Goal: Find specific page/section: Find specific page/section

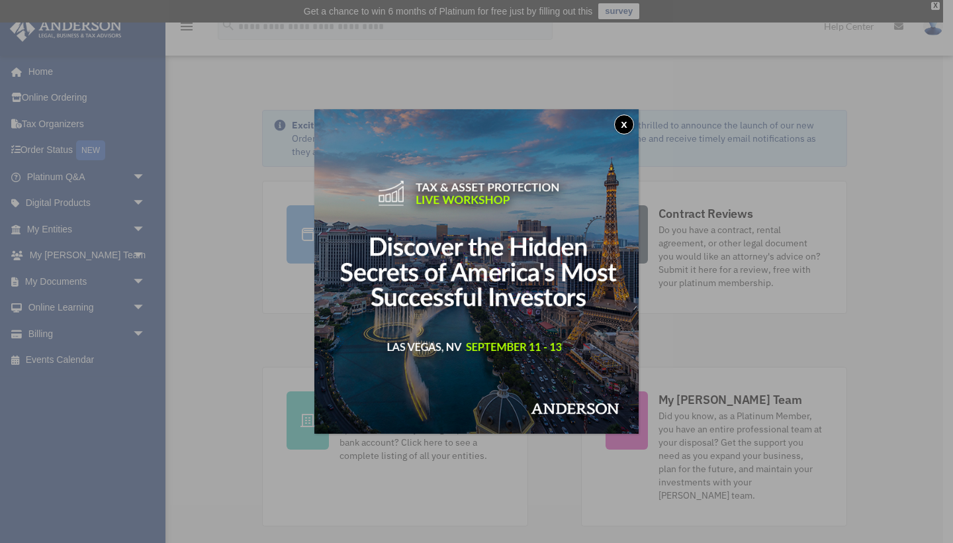
click at [622, 119] on button "x" at bounding box center [624, 125] width 20 height 20
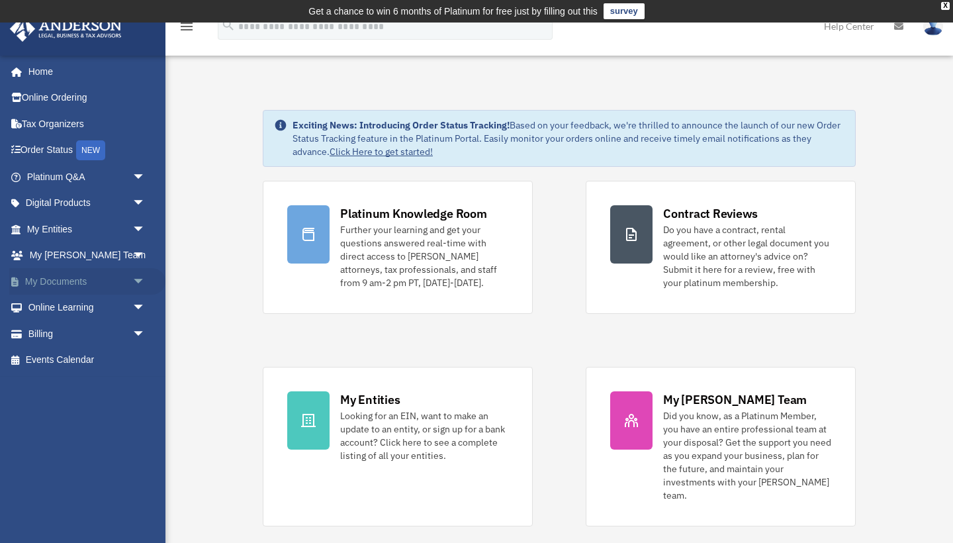
click at [53, 281] on link "My Documents arrow_drop_down" at bounding box center [87, 281] width 156 height 26
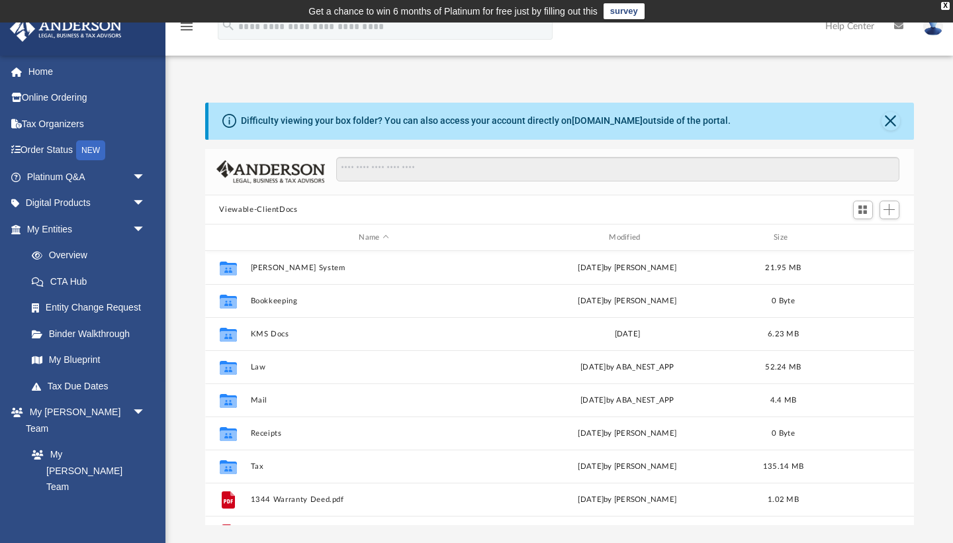
scroll to position [301, 709]
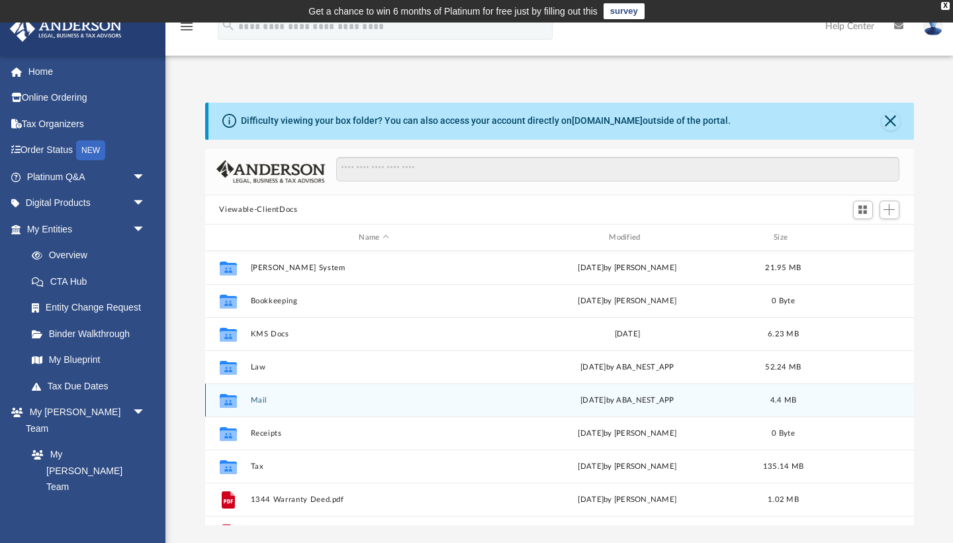
click at [253, 397] on button "Mail" at bounding box center [374, 400] width 248 height 9
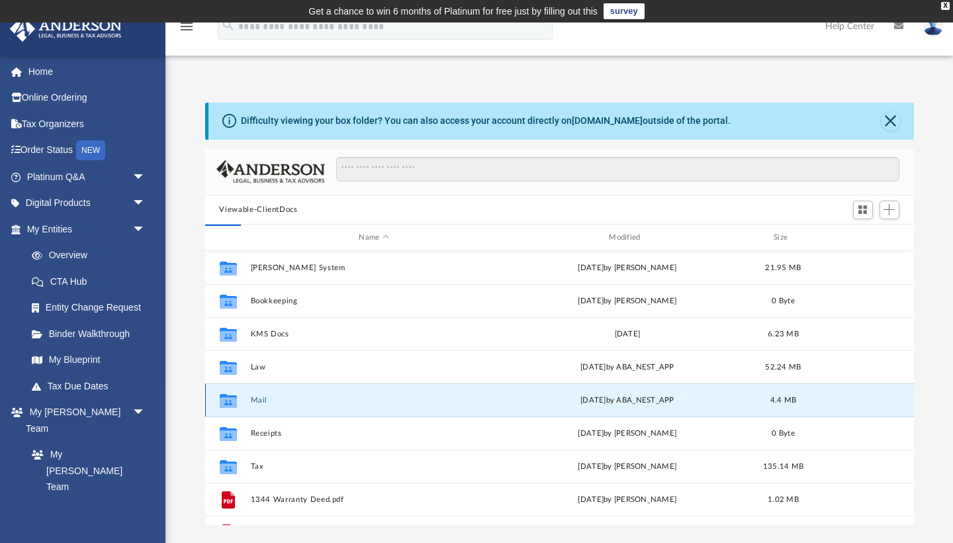
click at [253, 397] on button "Mail" at bounding box center [374, 400] width 248 height 9
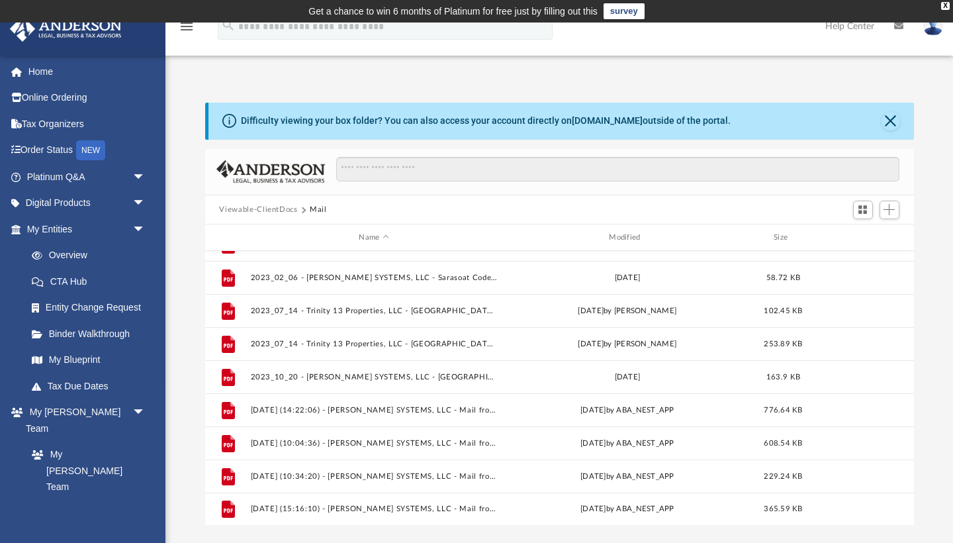
scroll to position [321, 0]
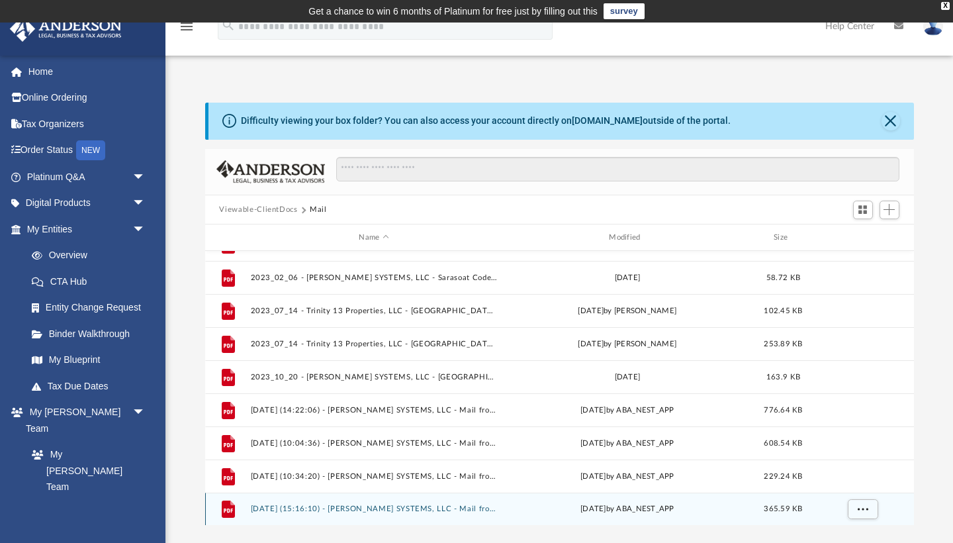
click at [364, 511] on button "2025.08.05 (15:16:10) - DONLEY SYSTEMS, LLC - Mail from Leslie T. Kettring.pdf" at bounding box center [374, 509] width 248 height 9
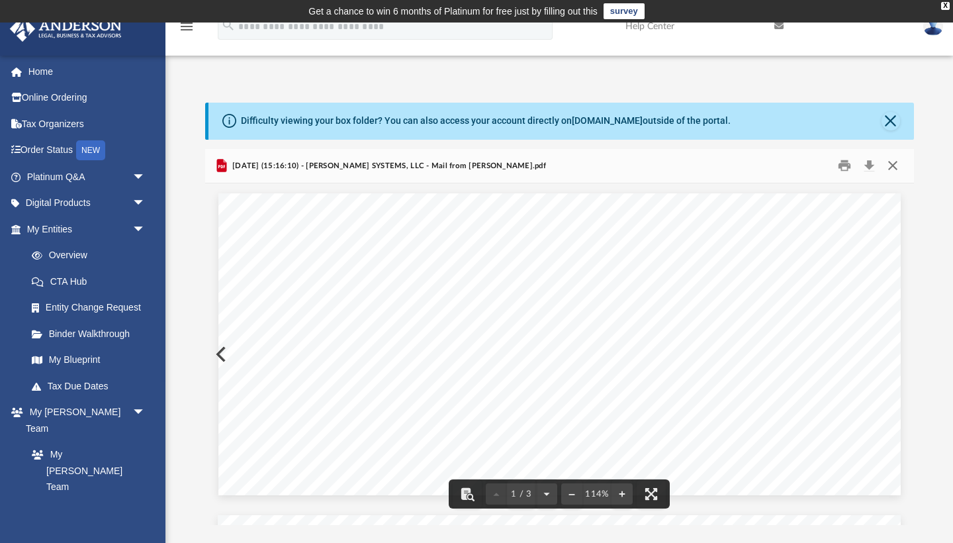
scroll to position [0, 0]
click at [898, 166] on button "Close" at bounding box center [893, 166] width 24 height 21
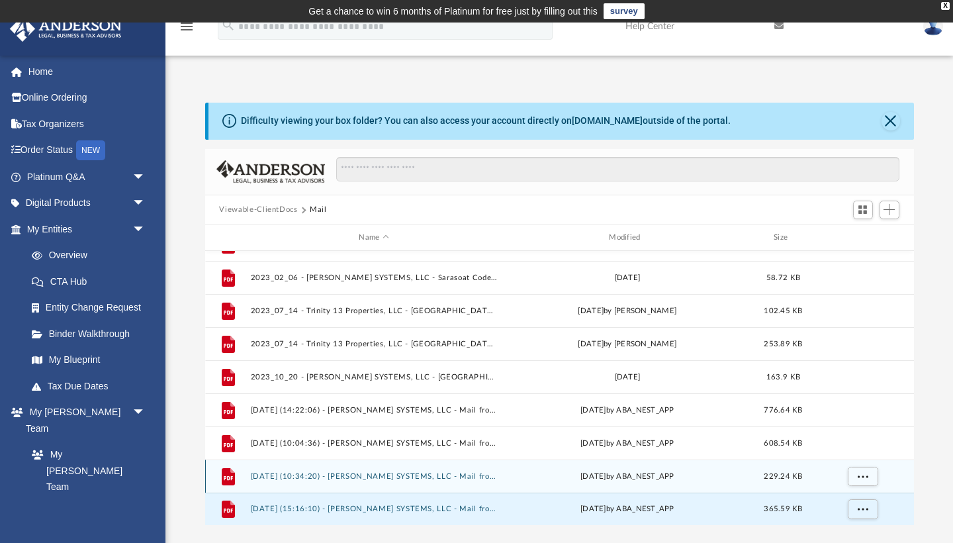
click at [432, 481] on div "File 2025.07.07 (10:34:20) - DONLEY SYSTEMS, LLC - Mail from Reishonda Wilkins.…" at bounding box center [559, 475] width 709 height 33
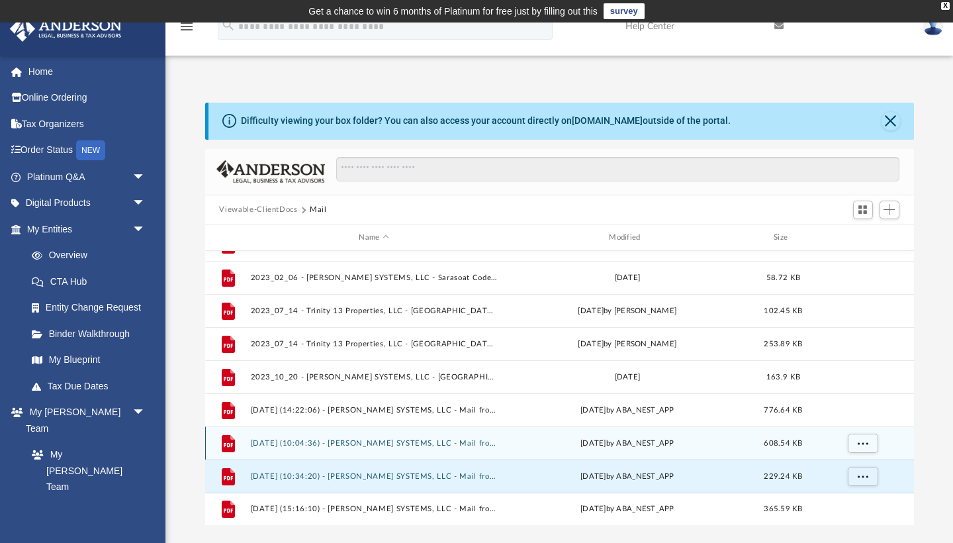
click at [426, 448] on div "File 2025.05.12 (10:04:36) - DONLEY SYSTEMS, LLC - Mail from Diane Kennedy.pdf …" at bounding box center [559, 442] width 709 height 33
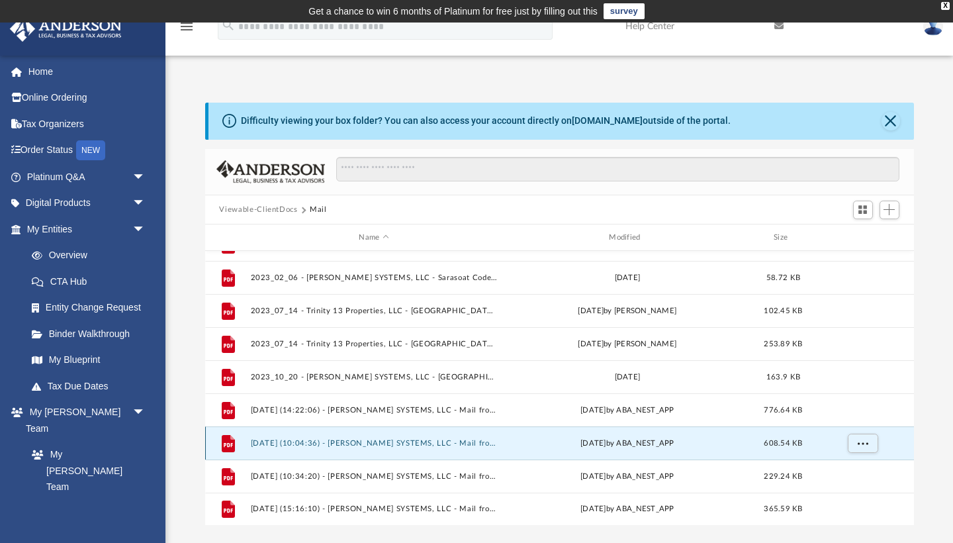
click at [426, 448] on div "File 2025.05.12 (10:04:36) - DONLEY SYSTEMS, LLC - Mail from Diane Kennedy.pdf …" at bounding box center [559, 442] width 709 height 33
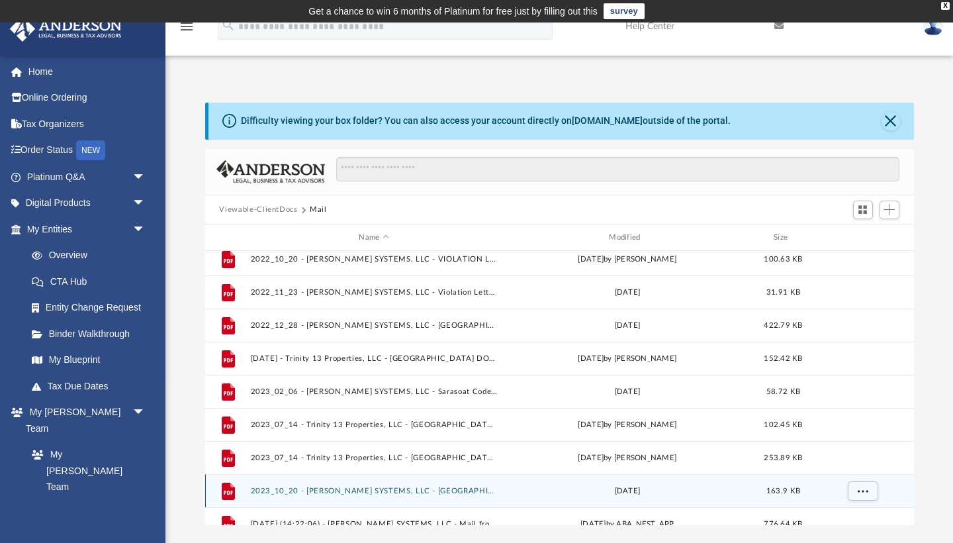
scroll to position [173, 0]
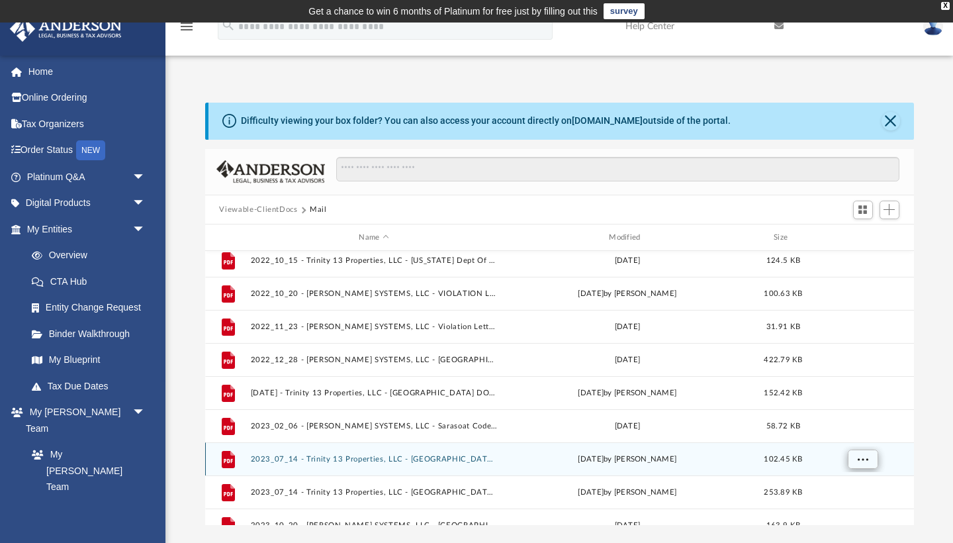
click at [867, 457] on span "More options" at bounding box center [862, 458] width 11 height 7
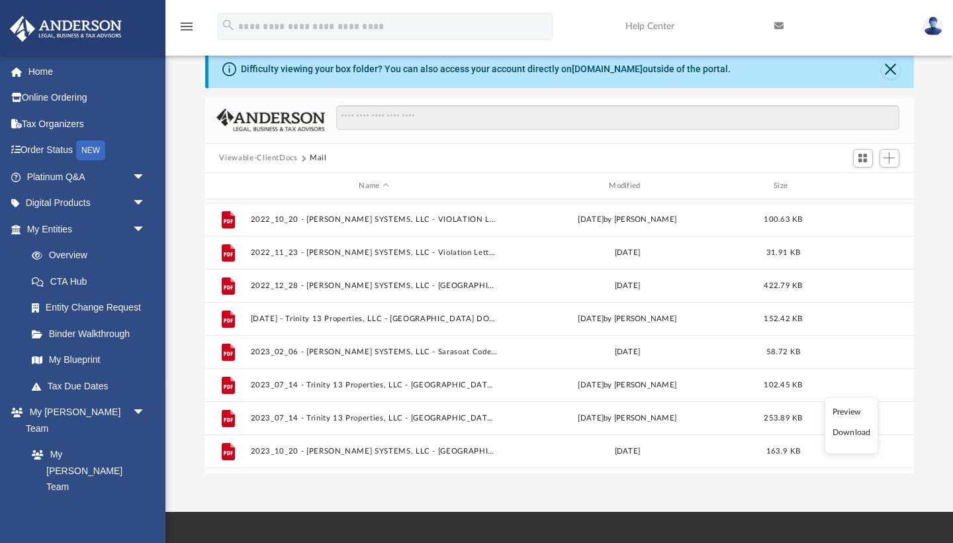
scroll to position [56, 0]
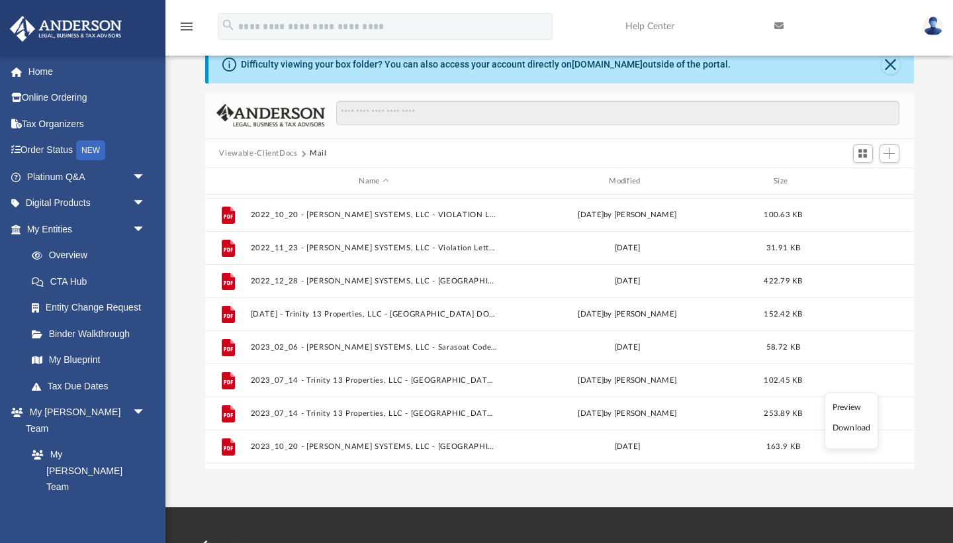
click at [847, 407] on li "Preview" at bounding box center [852, 407] width 38 height 14
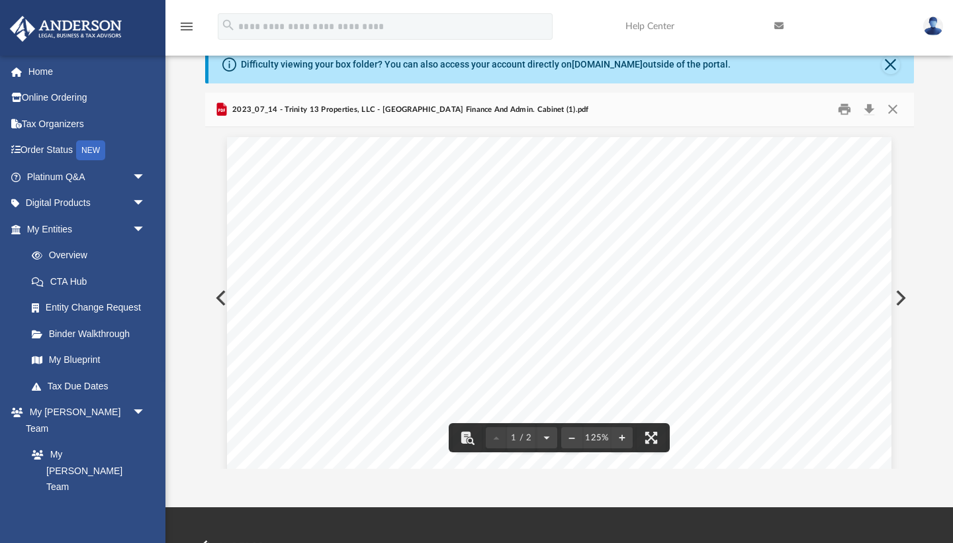
scroll to position [0, 0]
click at [898, 115] on button "Close" at bounding box center [893, 109] width 24 height 21
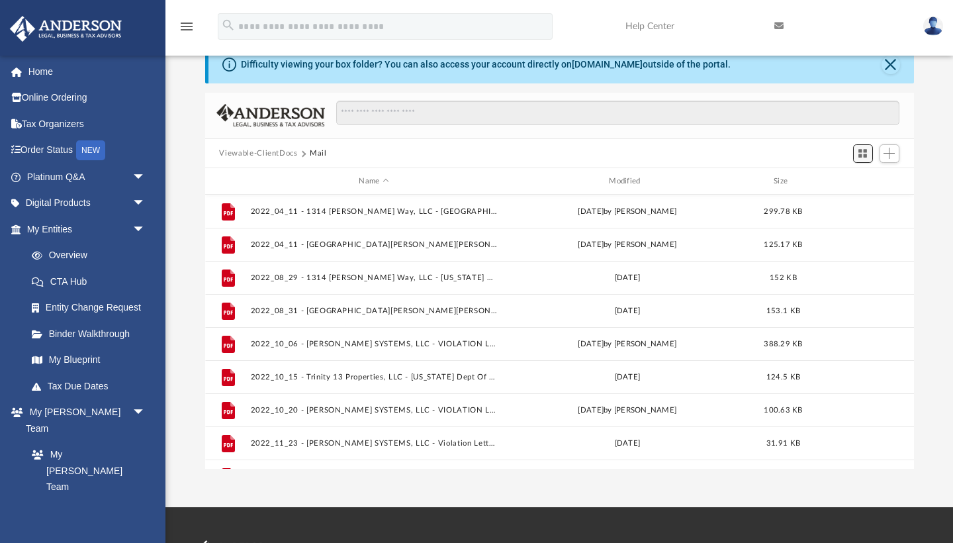
click at [862, 156] on span "Switch to Grid View" at bounding box center [862, 153] width 11 height 11
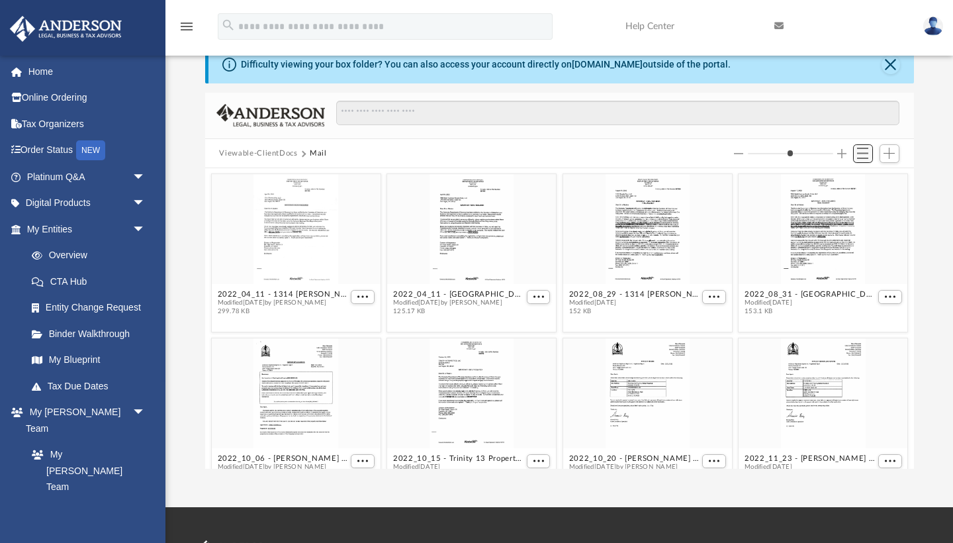
scroll to position [191, 0]
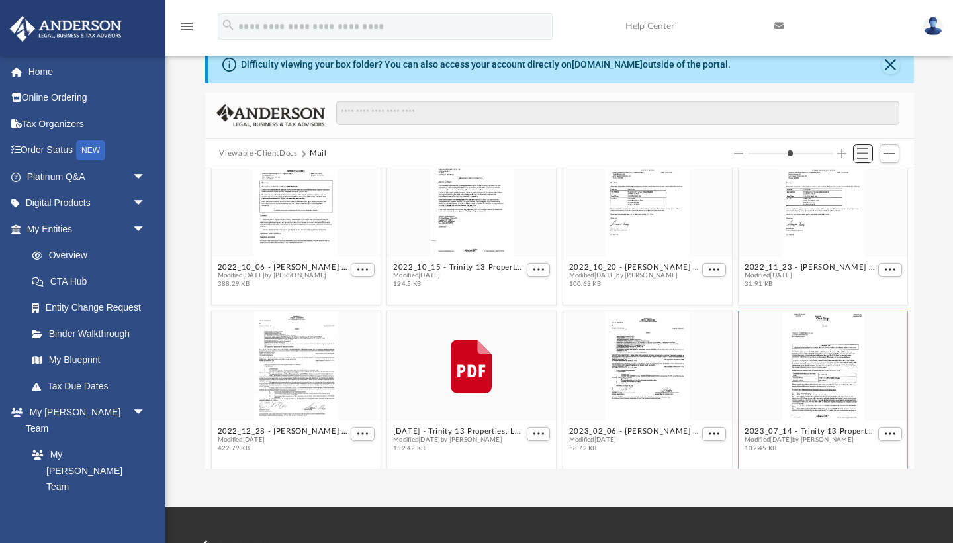
click at [862, 156] on span "Switch to List View" at bounding box center [862, 153] width 11 height 11
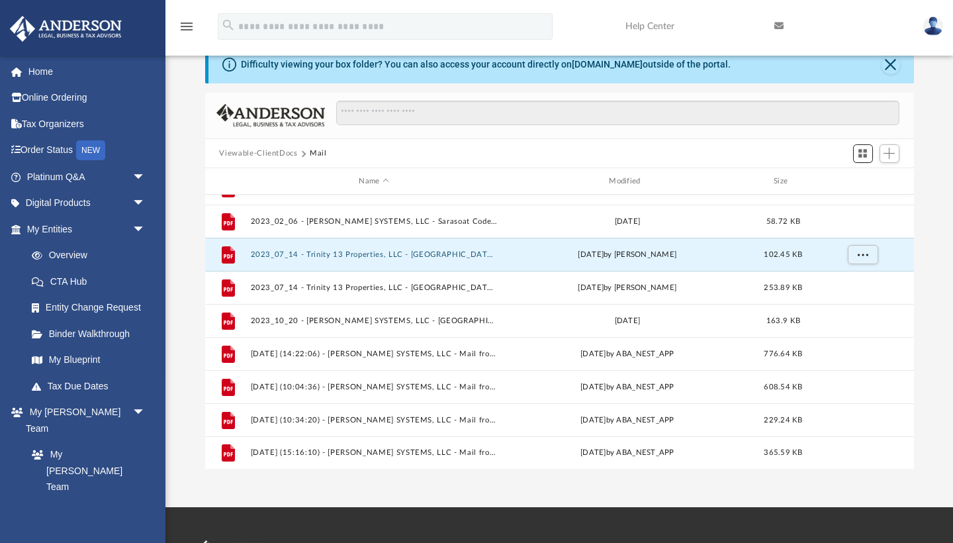
scroll to position [321, 0]
click at [72, 150] on link "Order Status NEW" at bounding box center [87, 150] width 156 height 27
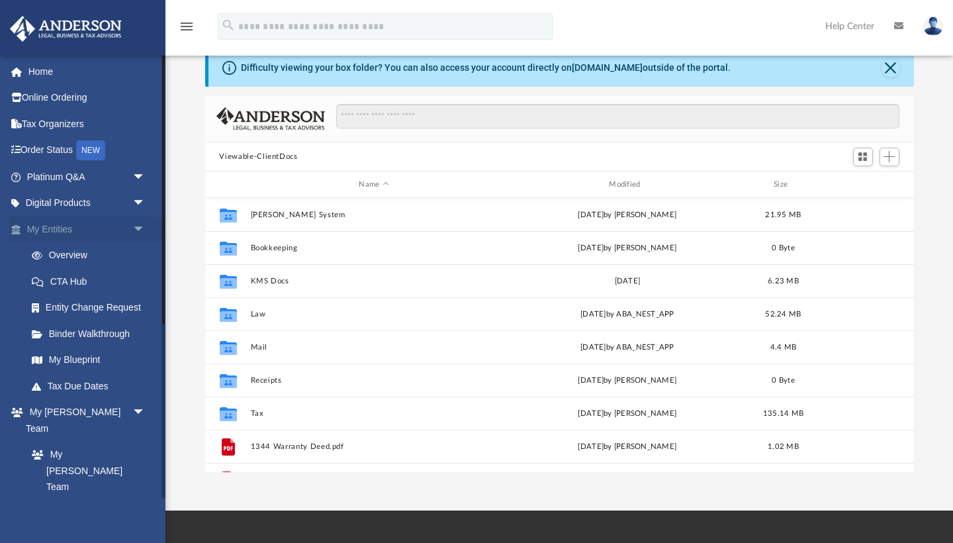
scroll to position [301, 709]
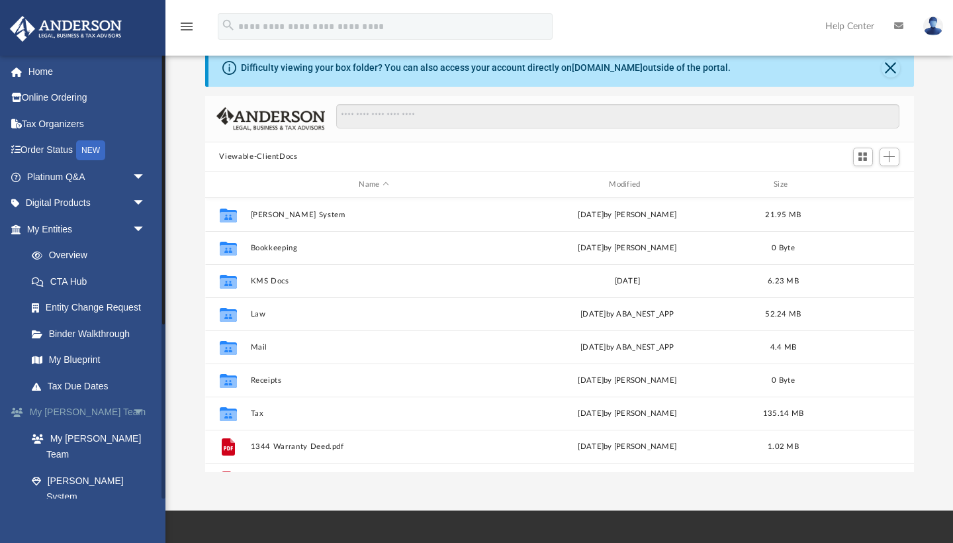
click at [140, 410] on span "arrow_drop_down" at bounding box center [145, 412] width 26 height 27
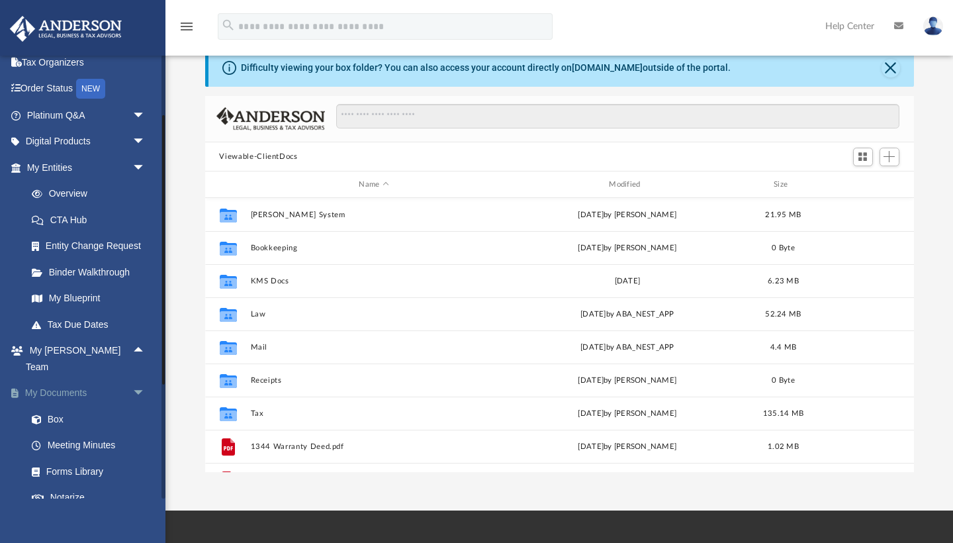
scroll to position [83, 0]
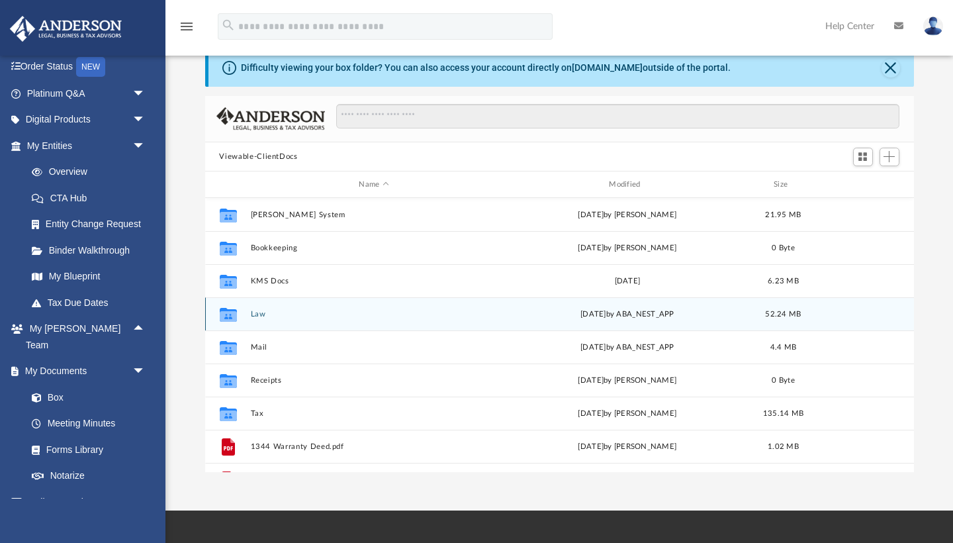
click at [310, 324] on div "Collaborated Folder Law Mon Apr 14 2025 by ABA_NEST_APP 52.24 MB" at bounding box center [559, 313] width 709 height 33
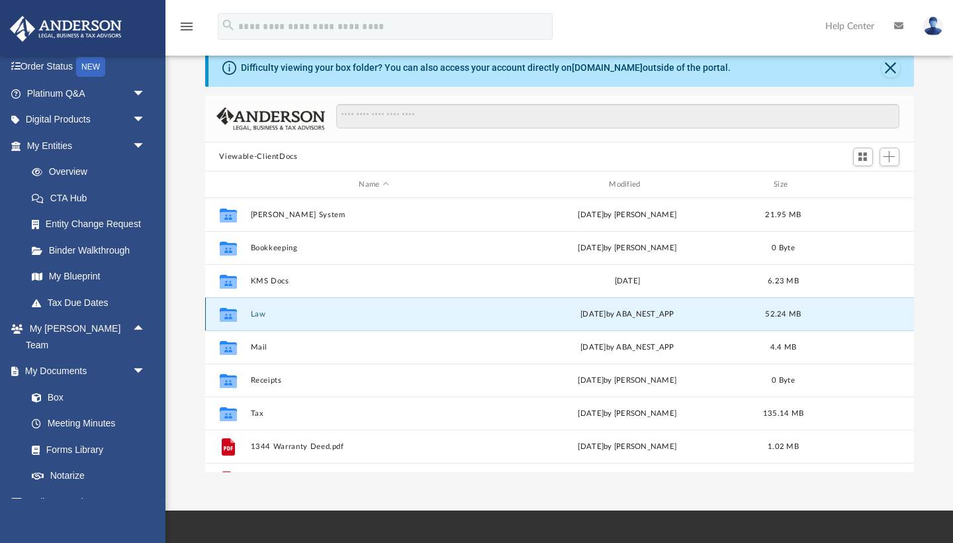
click at [310, 324] on div "Collaborated Folder Law Mon Apr 14 2025 by ABA_NEST_APP 52.24 MB" at bounding box center [559, 313] width 709 height 33
click at [250, 313] on div "Collaborated Folder Law Mon Apr 14 2025 by ABA_NEST_APP 52.24 MB" at bounding box center [559, 313] width 709 height 33
click at [257, 318] on button "Law" at bounding box center [374, 314] width 248 height 9
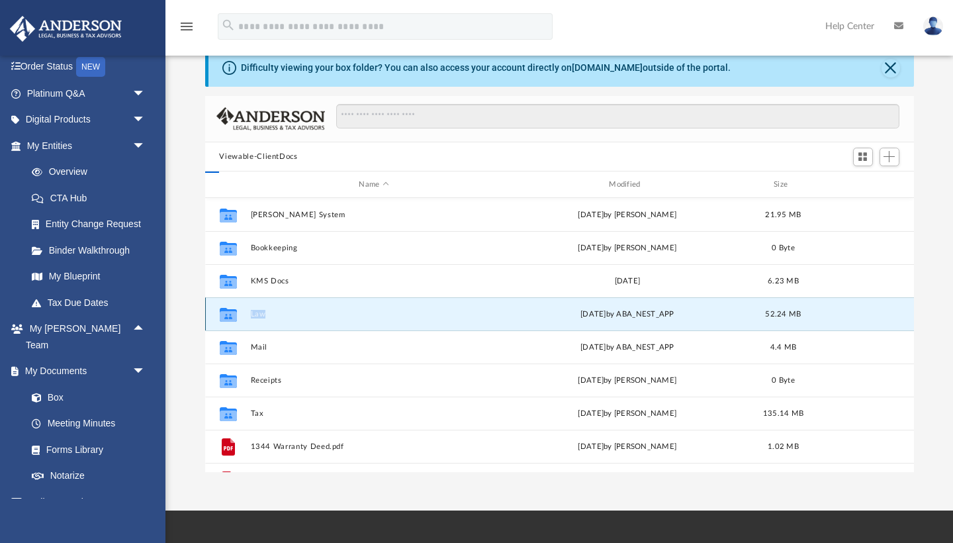
click at [257, 318] on button "Law" at bounding box center [374, 314] width 248 height 9
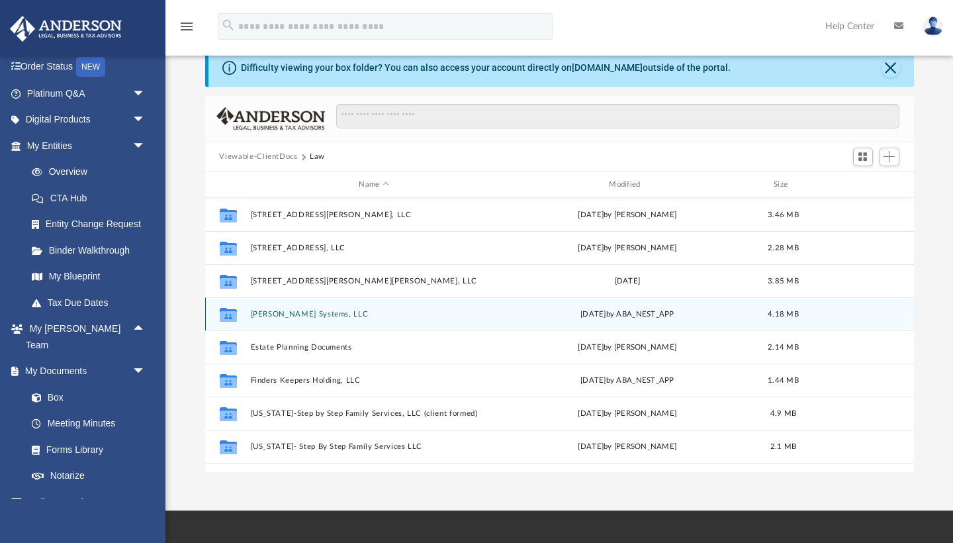
scroll to position [0, 0]
click at [318, 316] on button "Donley Systems, LLC" at bounding box center [374, 314] width 248 height 9
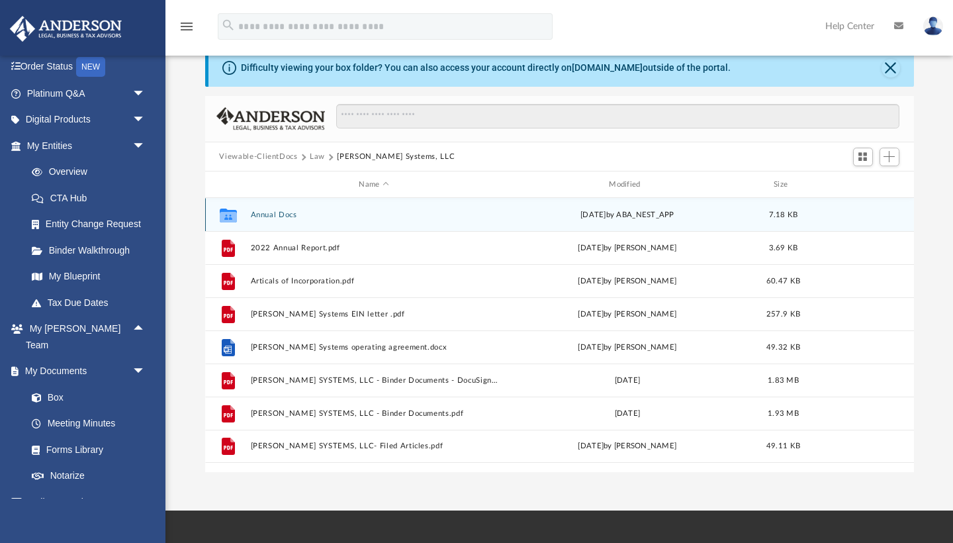
click at [501, 209] on div "Collaborated Folder Annual Docs Mon Apr 14 2025 by ABA_NEST_APP 7.18 KB" at bounding box center [559, 214] width 709 height 33
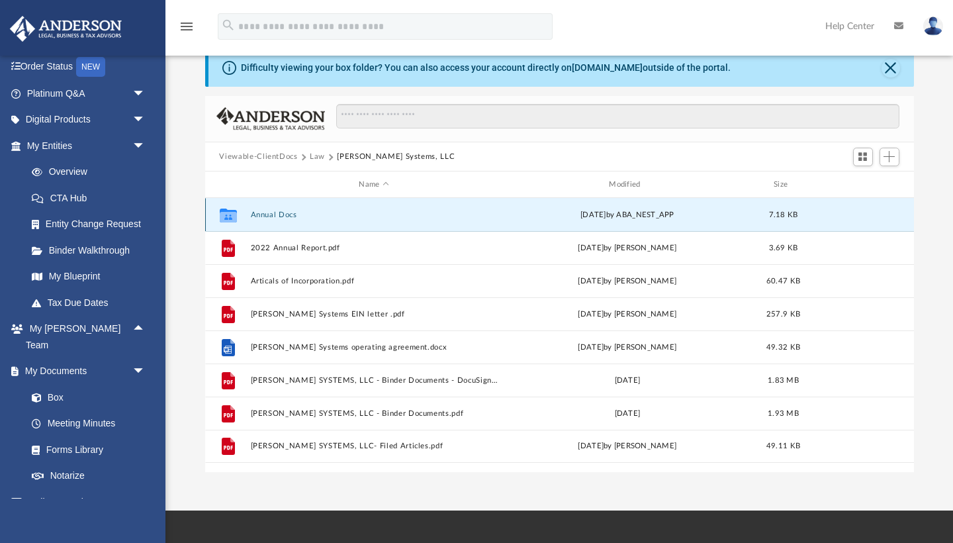
click at [501, 209] on div "Collaborated Folder Annual Docs Mon Apr 14 2025 by ABA_NEST_APP 7.18 KB" at bounding box center [559, 214] width 709 height 33
click at [272, 211] on button "Annual Docs" at bounding box center [374, 215] width 248 height 9
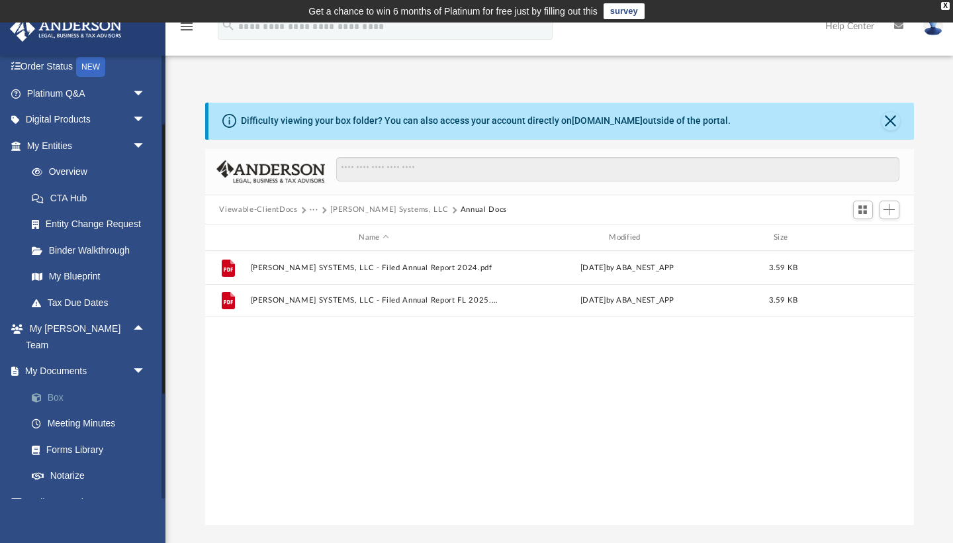
click at [57, 384] on link "Box" at bounding box center [92, 397] width 147 height 26
click at [56, 384] on link "Box" at bounding box center [92, 397] width 147 height 26
click at [99, 281] on link "My Blueprint" at bounding box center [92, 276] width 147 height 26
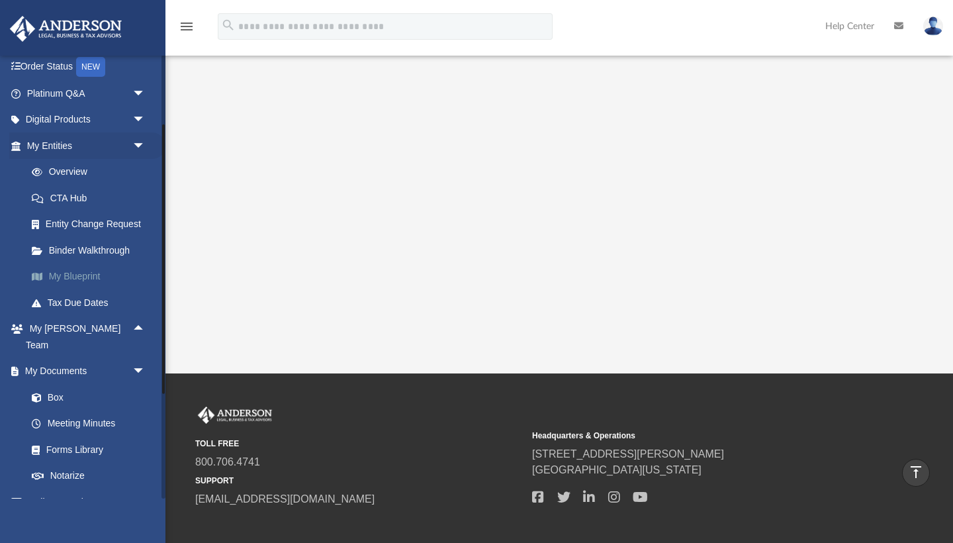
scroll to position [303, 0]
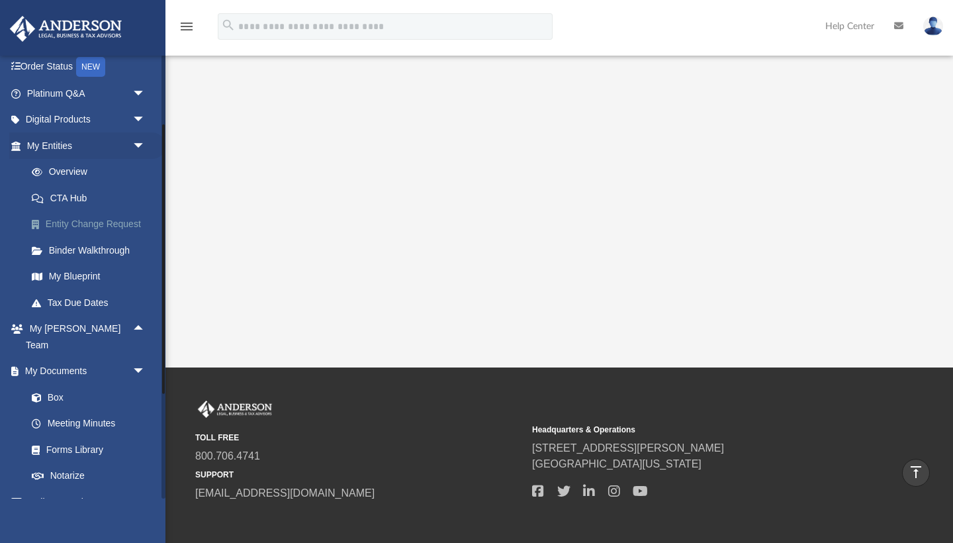
click at [105, 224] on link "Entity Change Request" at bounding box center [92, 224] width 147 height 26
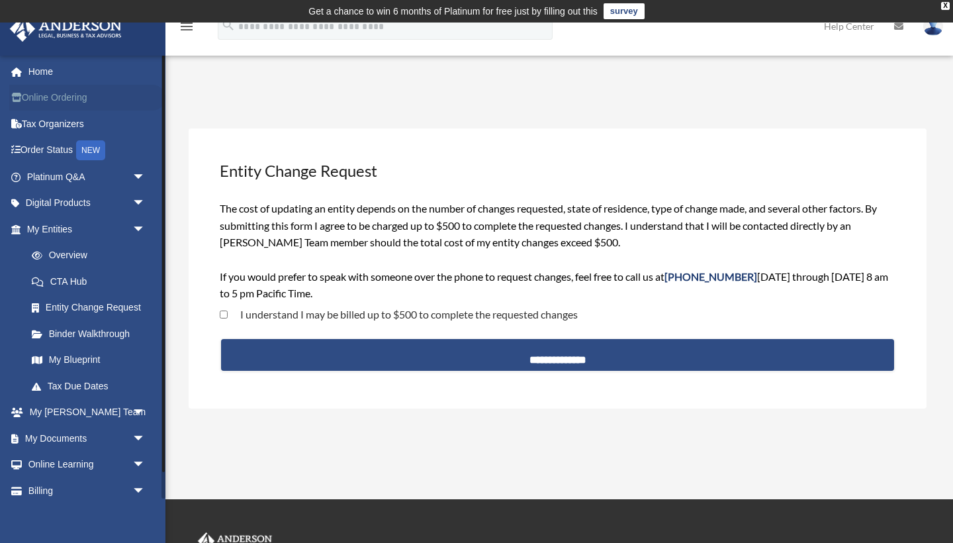
click at [75, 101] on link "Online Ordering" at bounding box center [87, 98] width 156 height 26
